Goal: Task Accomplishment & Management: Manage account settings

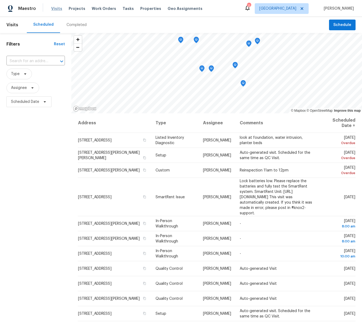
click at [57, 7] on span "Visits" at bounding box center [56, 8] width 11 height 5
click at [25, 74] on icon at bounding box center [25, 74] width 4 height 4
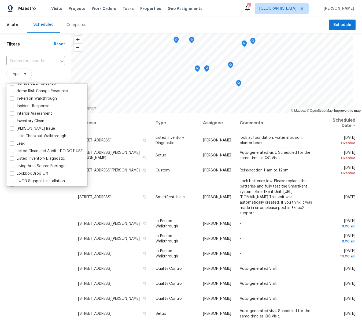
scroll to position [200, 0]
click at [12, 98] on span at bounding box center [12, 98] width 4 height 4
click at [12, 98] on input "In-Person Walkthrough" at bounding box center [11, 97] width 3 height 3
checkbox input "true"
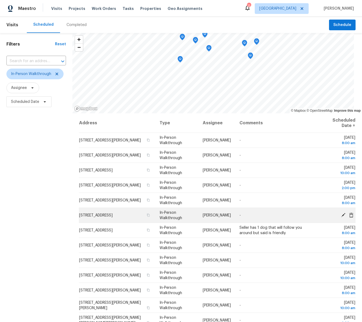
click at [342, 215] on icon at bounding box center [343, 215] width 4 height 4
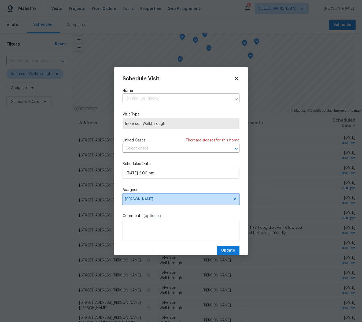
click at [137, 199] on span "[PERSON_NAME]" at bounding box center [177, 199] width 105 height 4
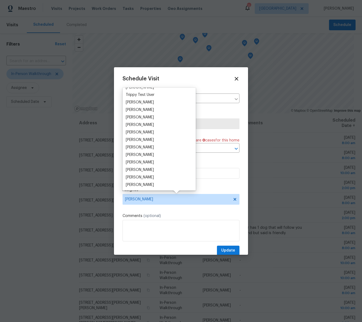
scroll to position [493, 0]
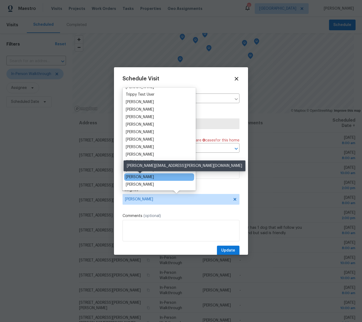
click at [141, 176] on div "[PERSON_NAME]" at bounding box center [140, 176] width 28 height 5
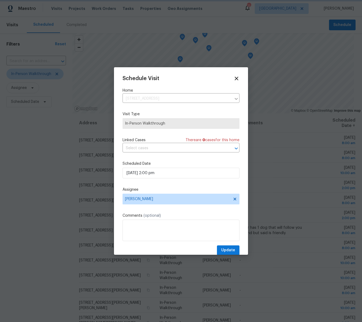
scroll to position [0, 0]
click at [230, 251] on span "Update" at bounding box center [228, 250] width 14 height 7
